Goal: Task Accomplishment & Management: Use online tool/utility

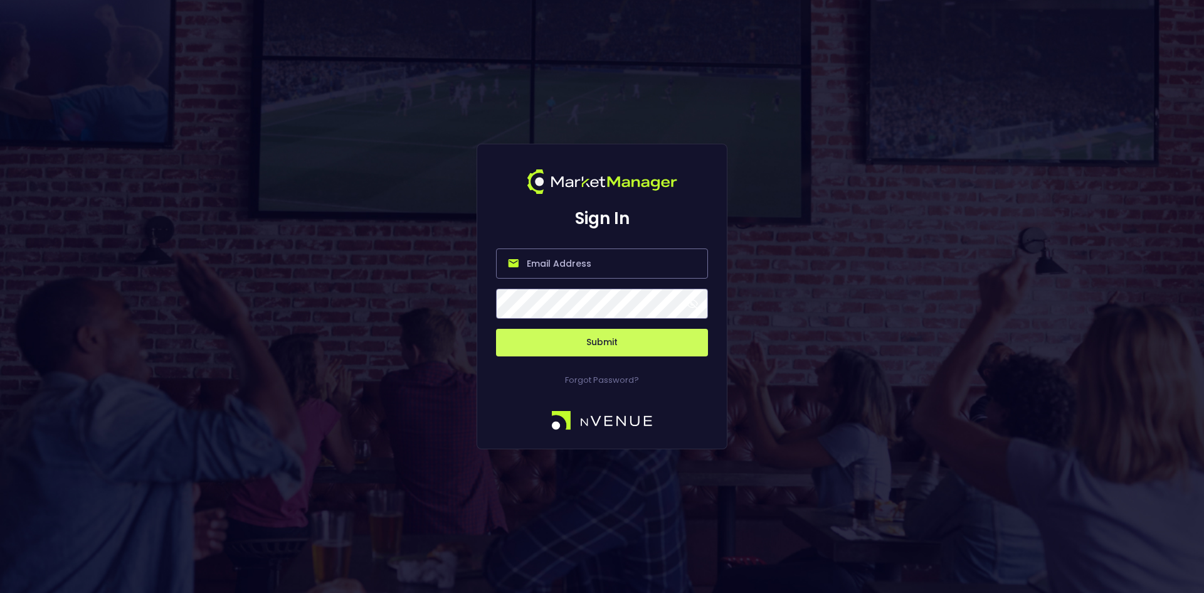
click at [581, 262] on input "email" at bounding box center [602, 263] width 212 height 30
type input "[EMAIL_ADDRESS][DOMAIN_NAME]"
click at [610, 343] on button "Submit" at bounding box center [602, 343] width 212 height 28
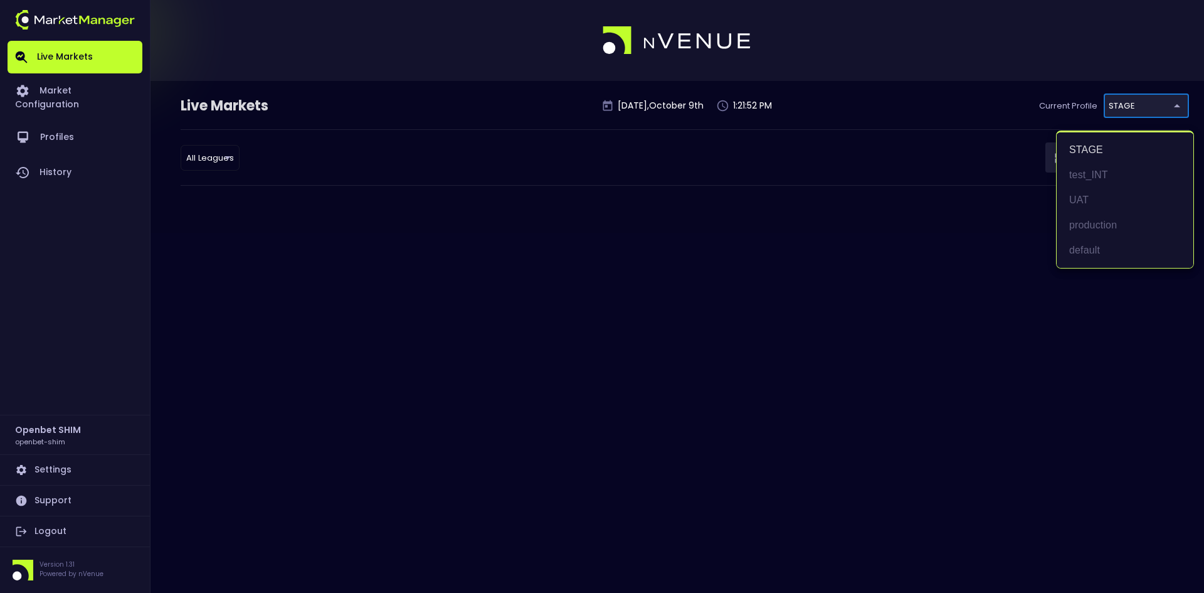
click at [1135, 100] on body "Live Markets Market Configuration Profiles History Openbet SHIM openbet-shim Se…" at bounding box center [602, 296] width 1204 height 593
click at [1096, 174] on li "test_INT" at bounding box center [1125, 174] width 137 height 25
type input "7b109a49-af35-4bf1-9088-2b0c1d108231"
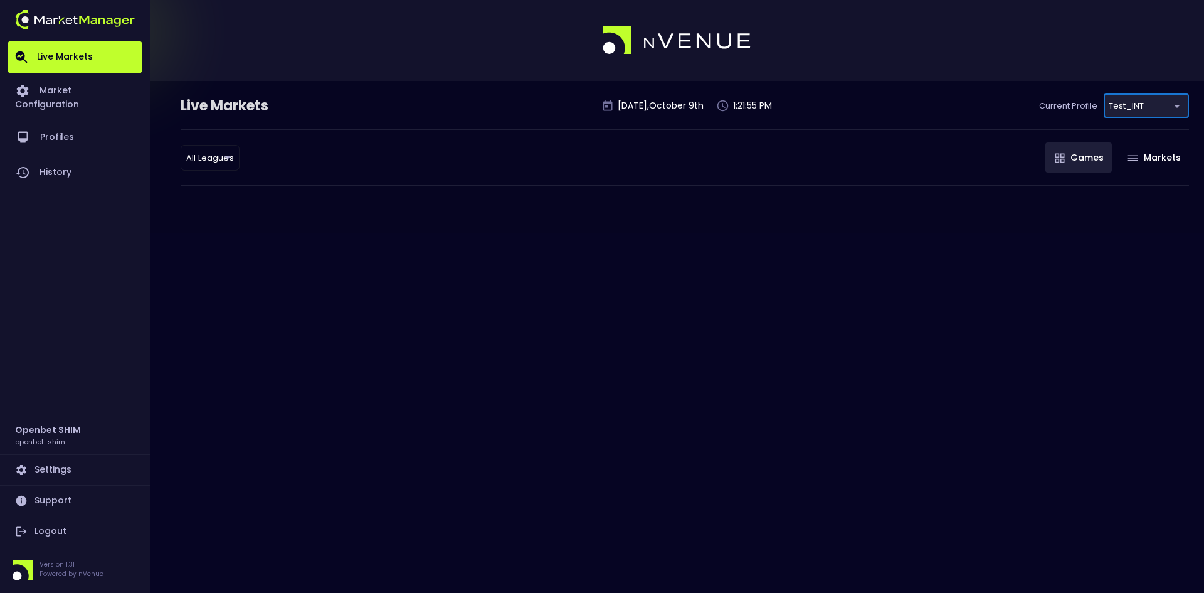
click at [483, 121] on div "Live Markets [DATE] 1:21:55 PM Current Profile test_INT 7b109a49-af35-4bf1-9088…" at bounding box center [685, 111] width 1008 height 36
click at [83, 89] on link "Market Configuration" at bounding box center [75, 96] width 135 height 46
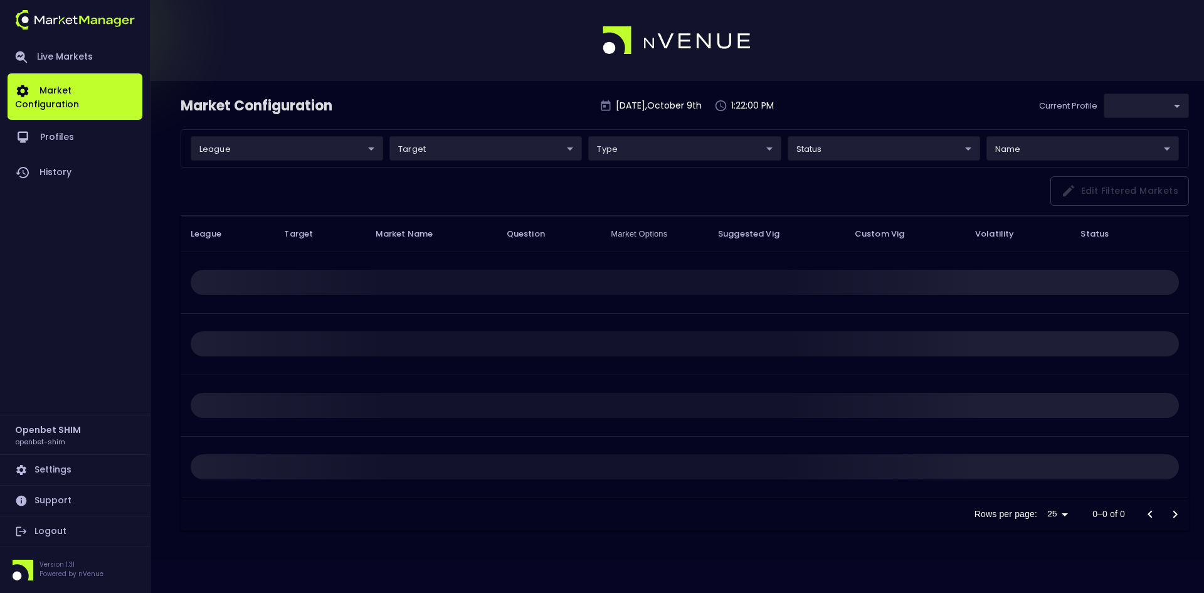
type input "7b109a49-af35-4bf1-9088-2b0c1d108231"
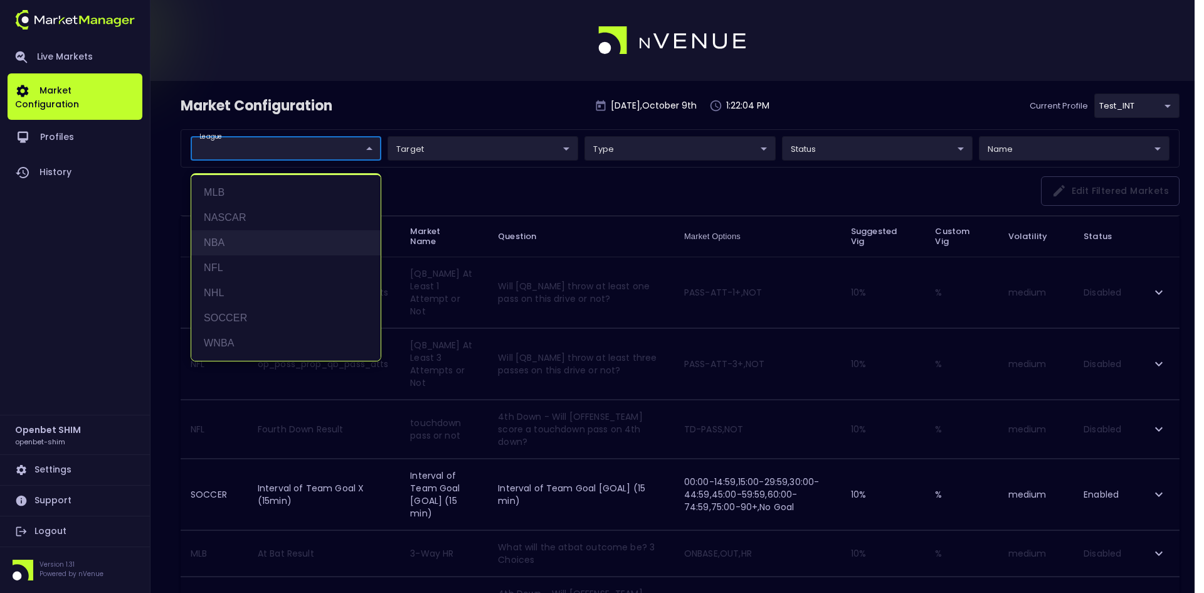
click at [216, 245] on li "NBA" at bounding box center [285, 242] width 189 height 25
type input "NBA"
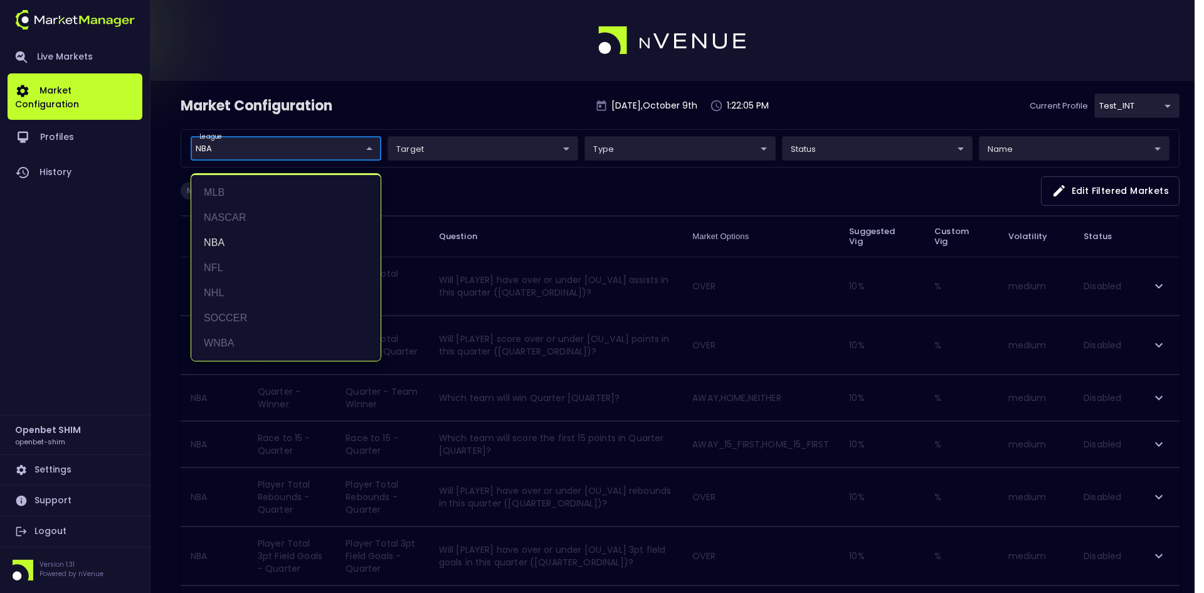
click at [513, 181] on div at bounding box center [602, 296] width 1204 height 593
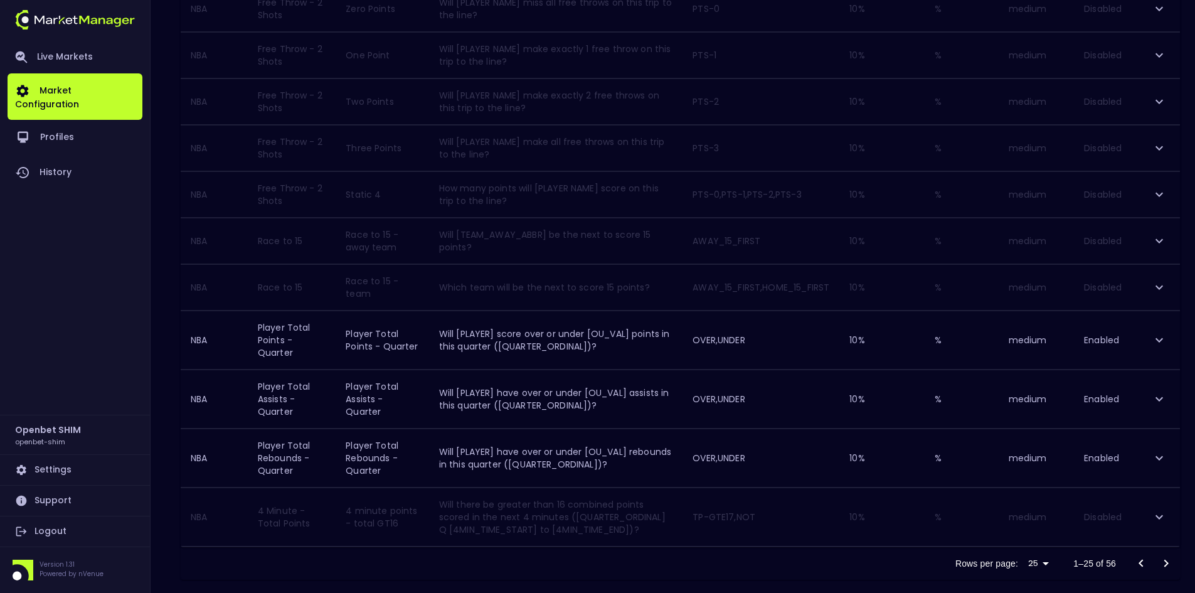
scroll to position [1050, 0]
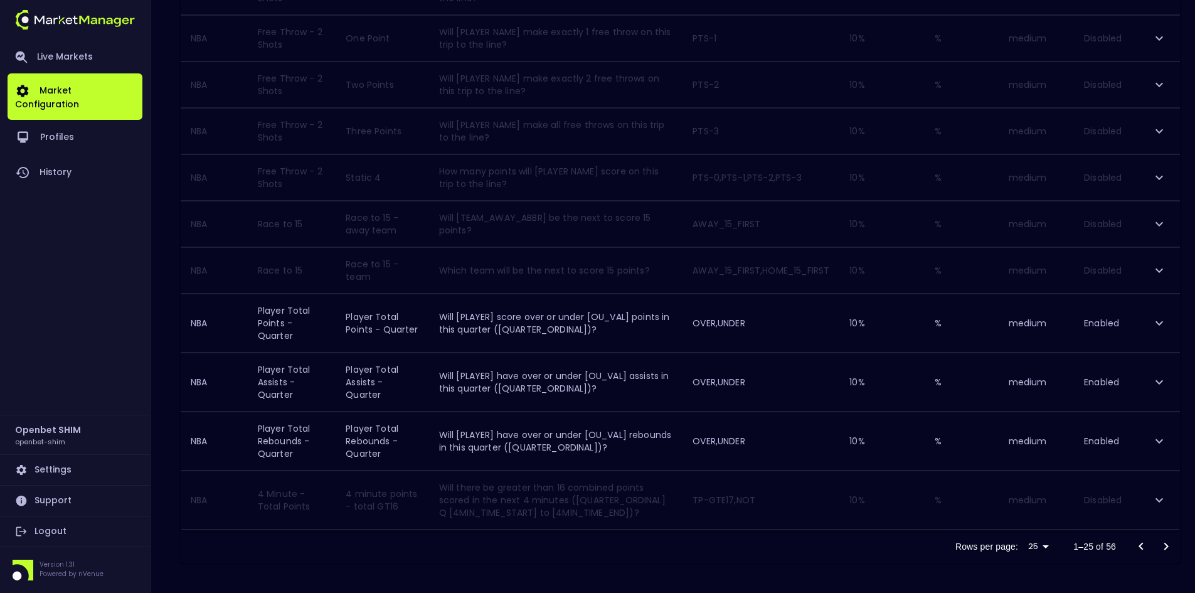
click at [1163, 543] on icon "Go to next page" at bounding box center [1165, 546] width 15 height 15
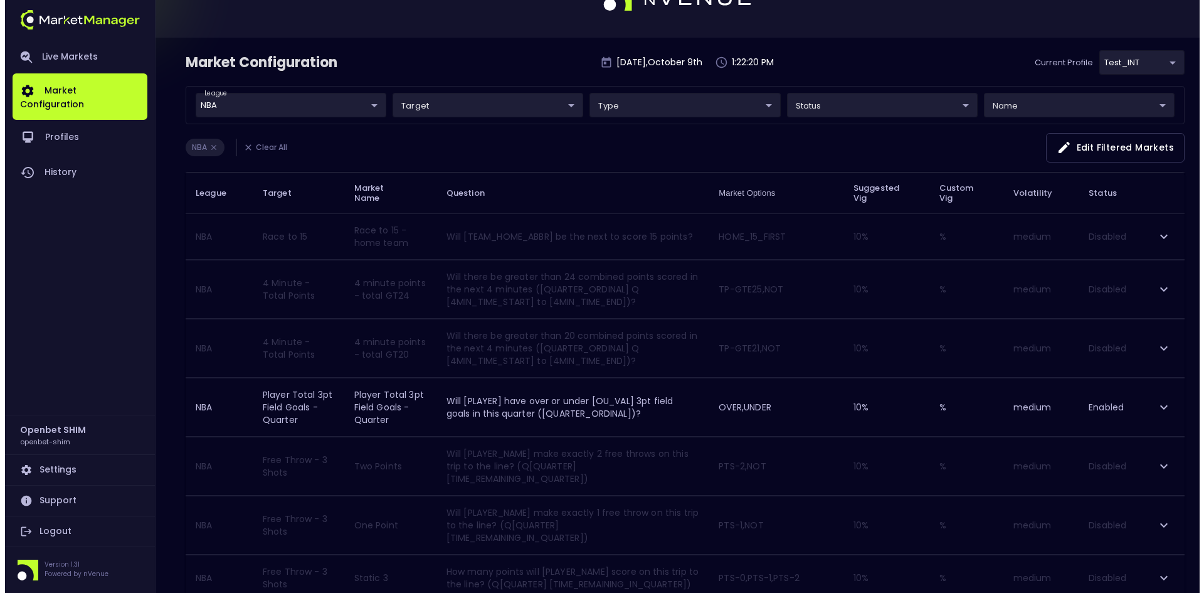
scroll to position [0, 0]
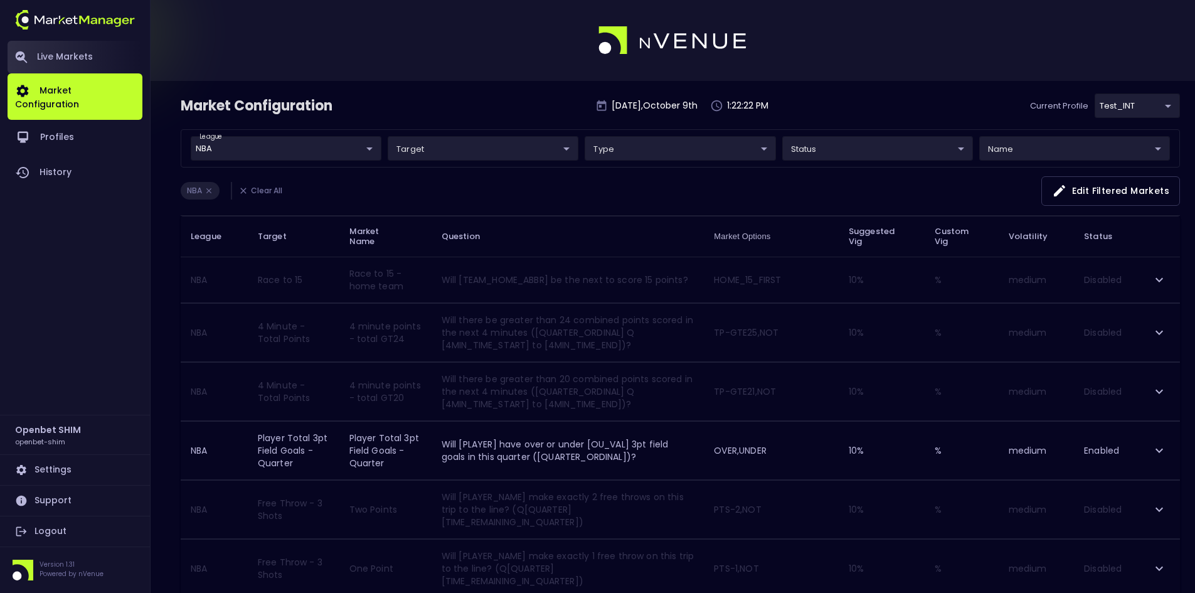
click at [69, 58] on link "Live Markets" at bounding box center [75, 57] width 135 height 33
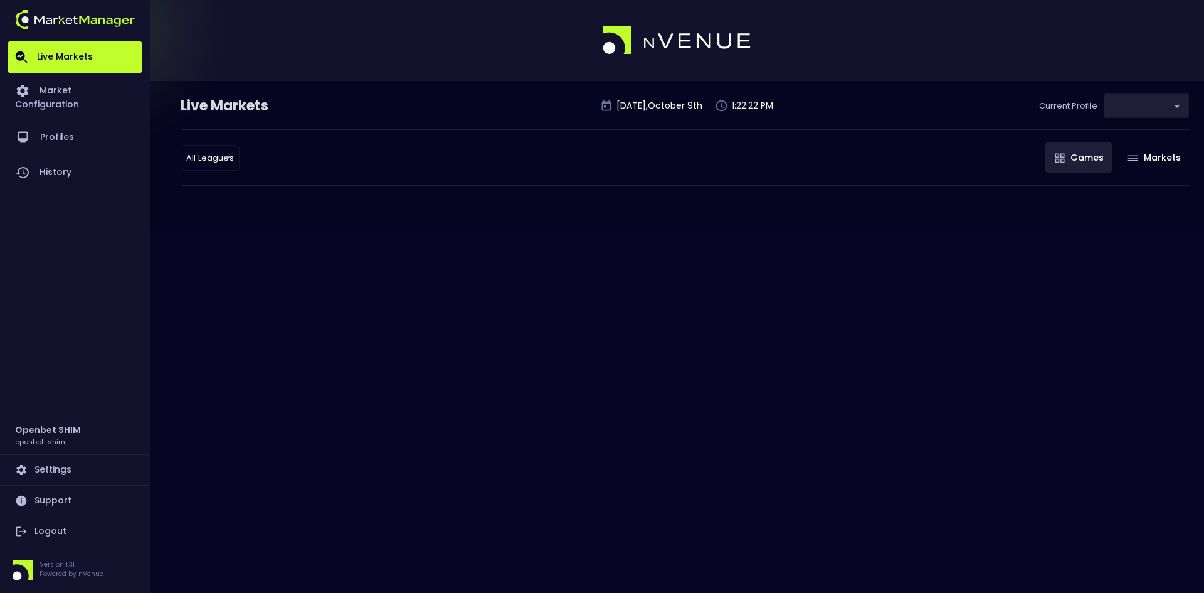
type input "7b109a49-af35-4bf1-9088-2b0c1d108231"
